Goal: Navigation & Orientation: Find specific page/section

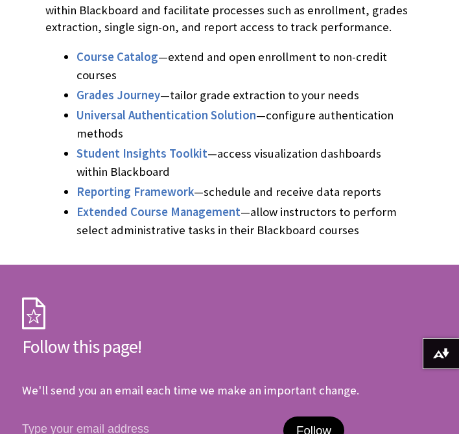
scroll to position [349, 0]
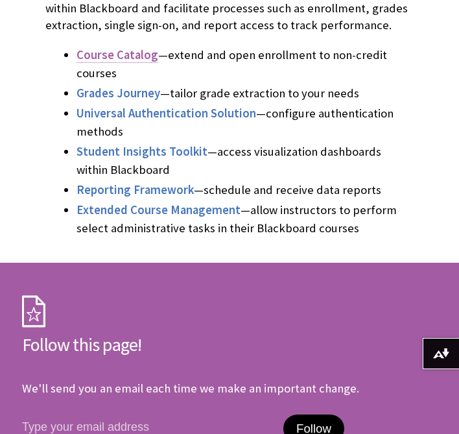
click at [141, 56] on span "Course Catalog" at bounding box center [118, 54] width 82 height 15
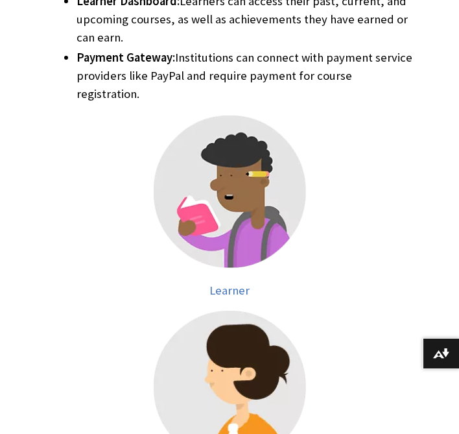
scroll to position [748, 0]
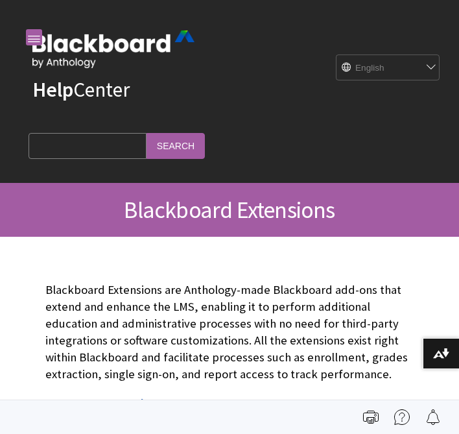
scroll to position [348, 0]
